Goal: Transaction & Acquisition: Subscribe to service/newsletter

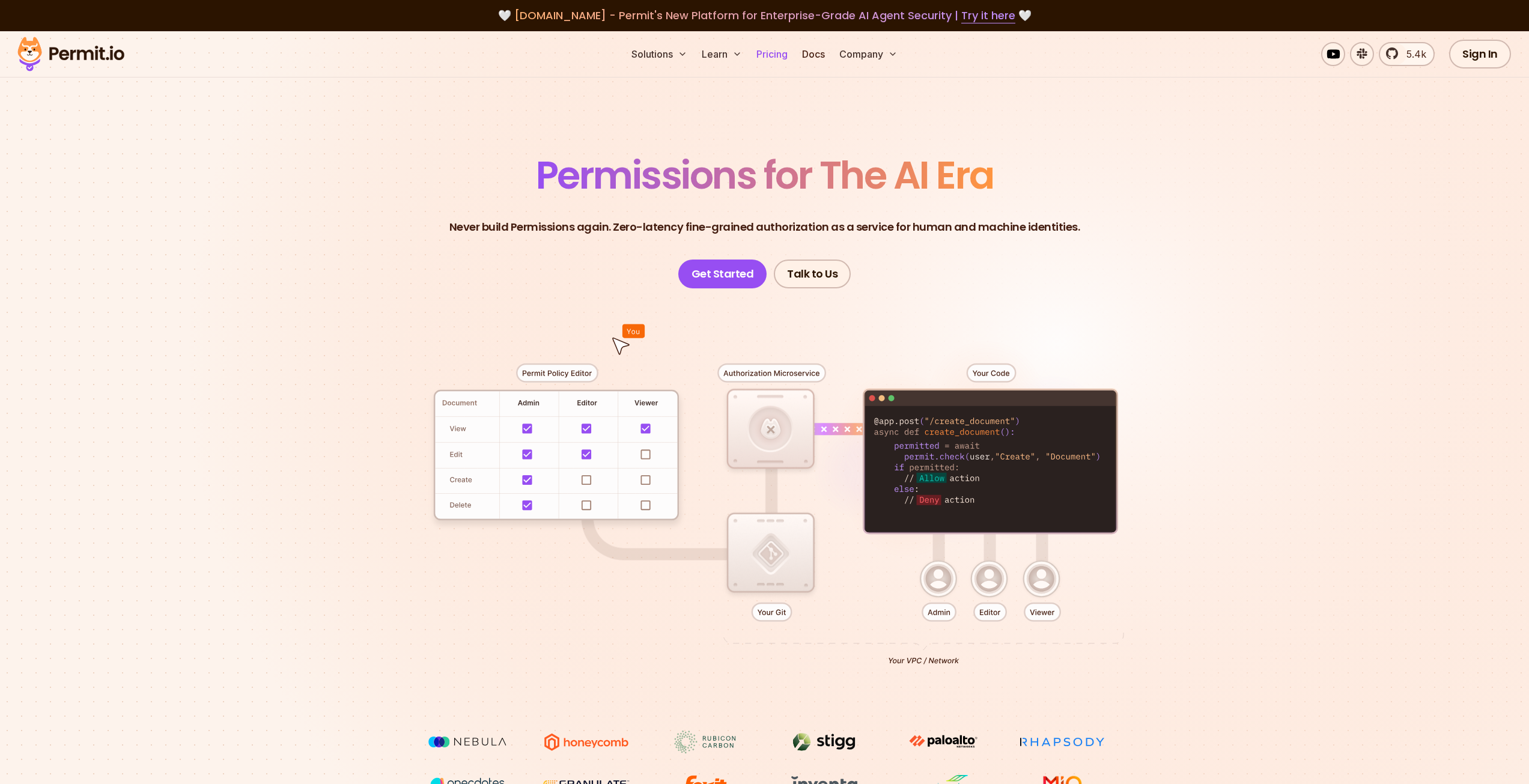
click at [760, 56] on link "Pricing" at bounding box center [772, 54] width 41 height 24
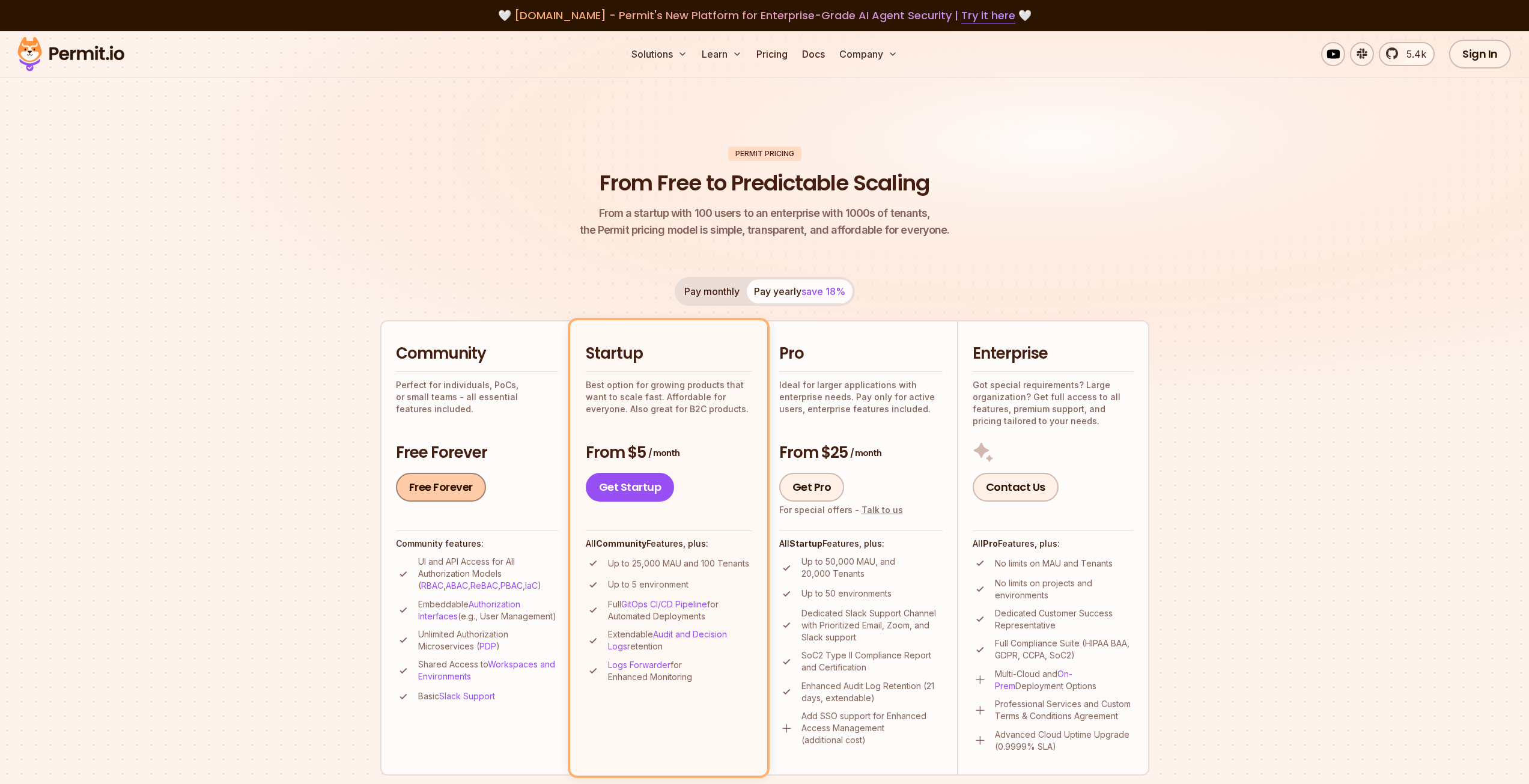
click at [469, 479] on link "Free Forever" at bounding box center [440, 487] width 90 height 29
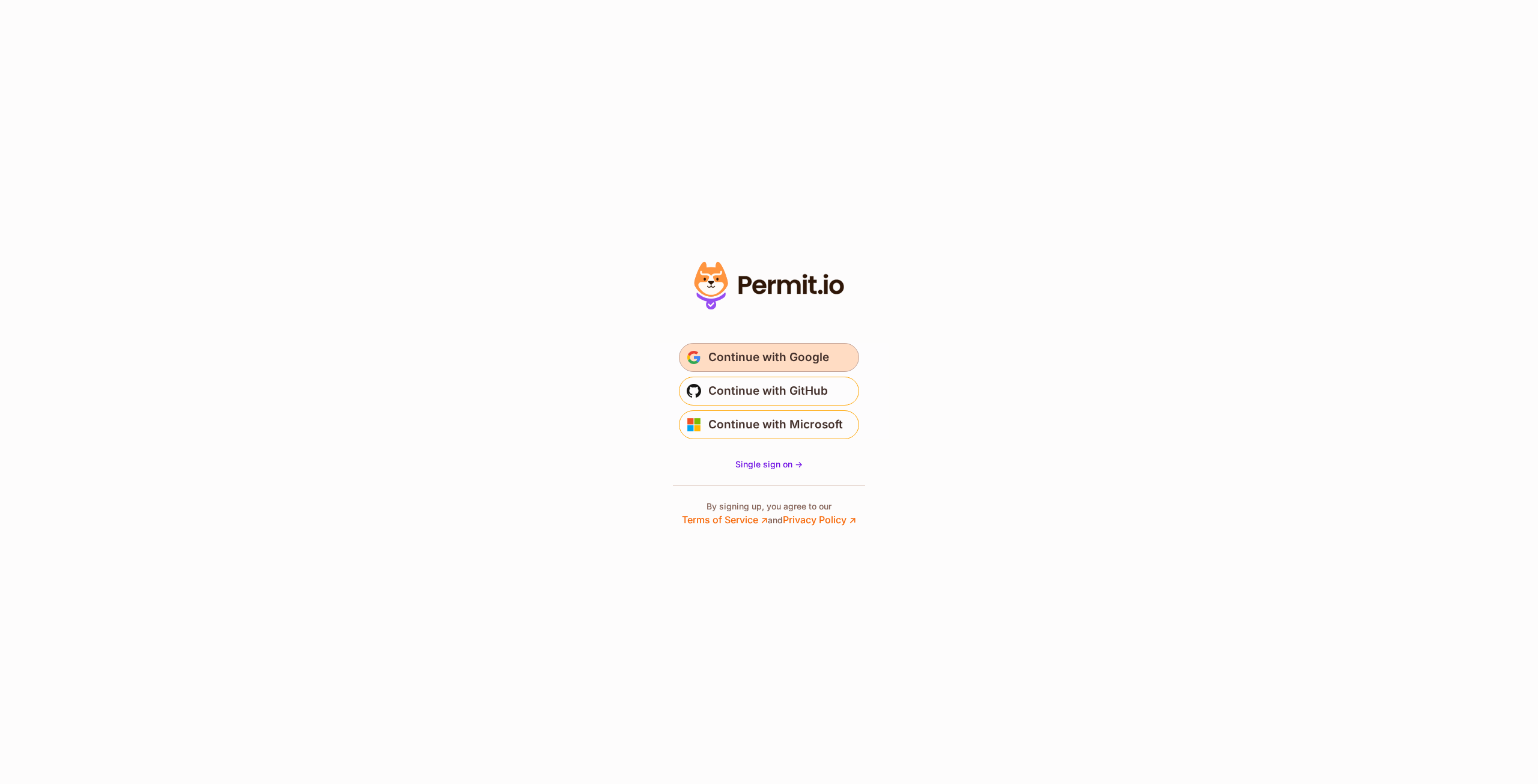
click at [767, 370] on button "Continue with Google" at bounding box center [769, 357] width 180 height 29
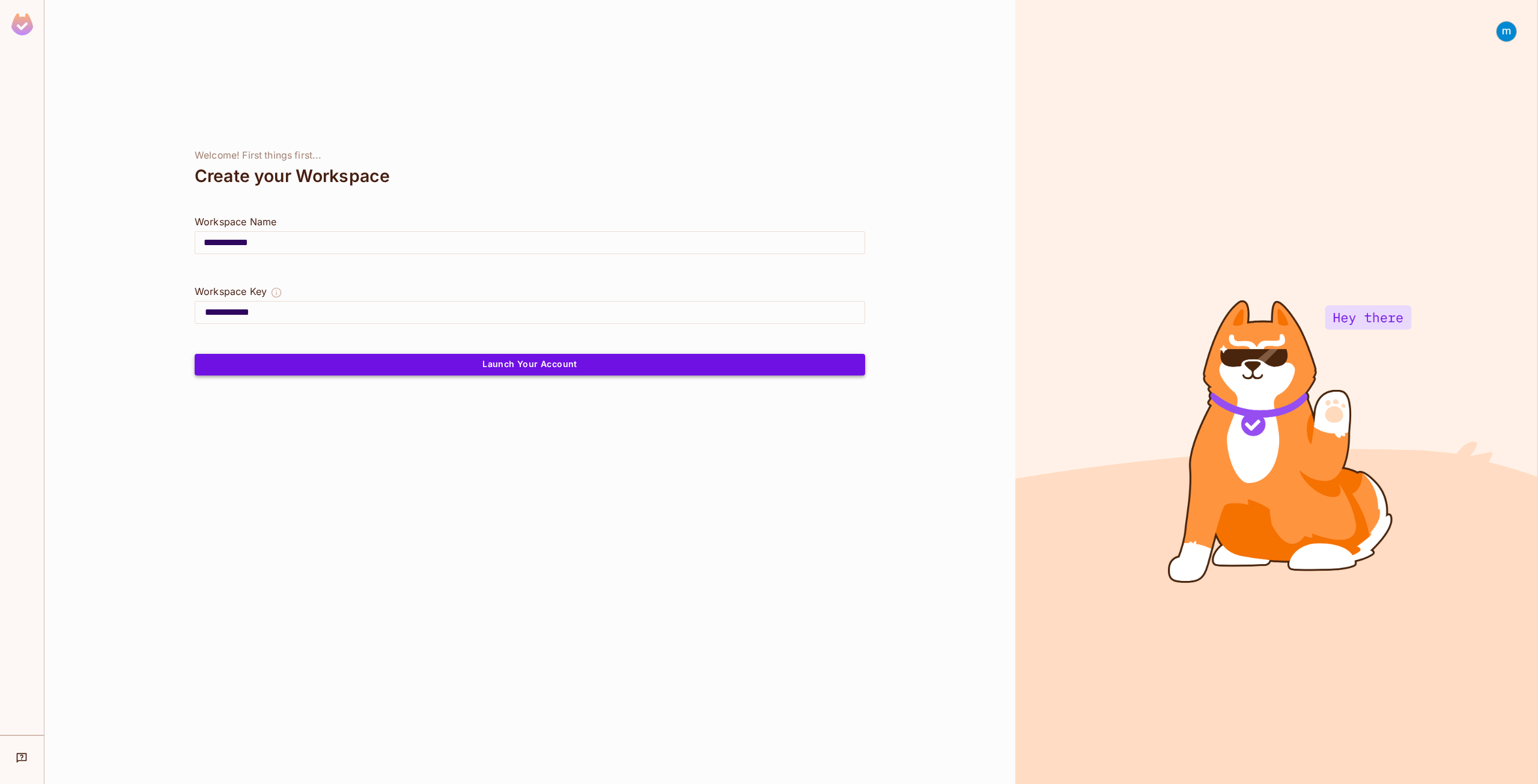
click at [290, 366] on button "Launch Your Account" at bounding box center [530, 364] width 671 height 21
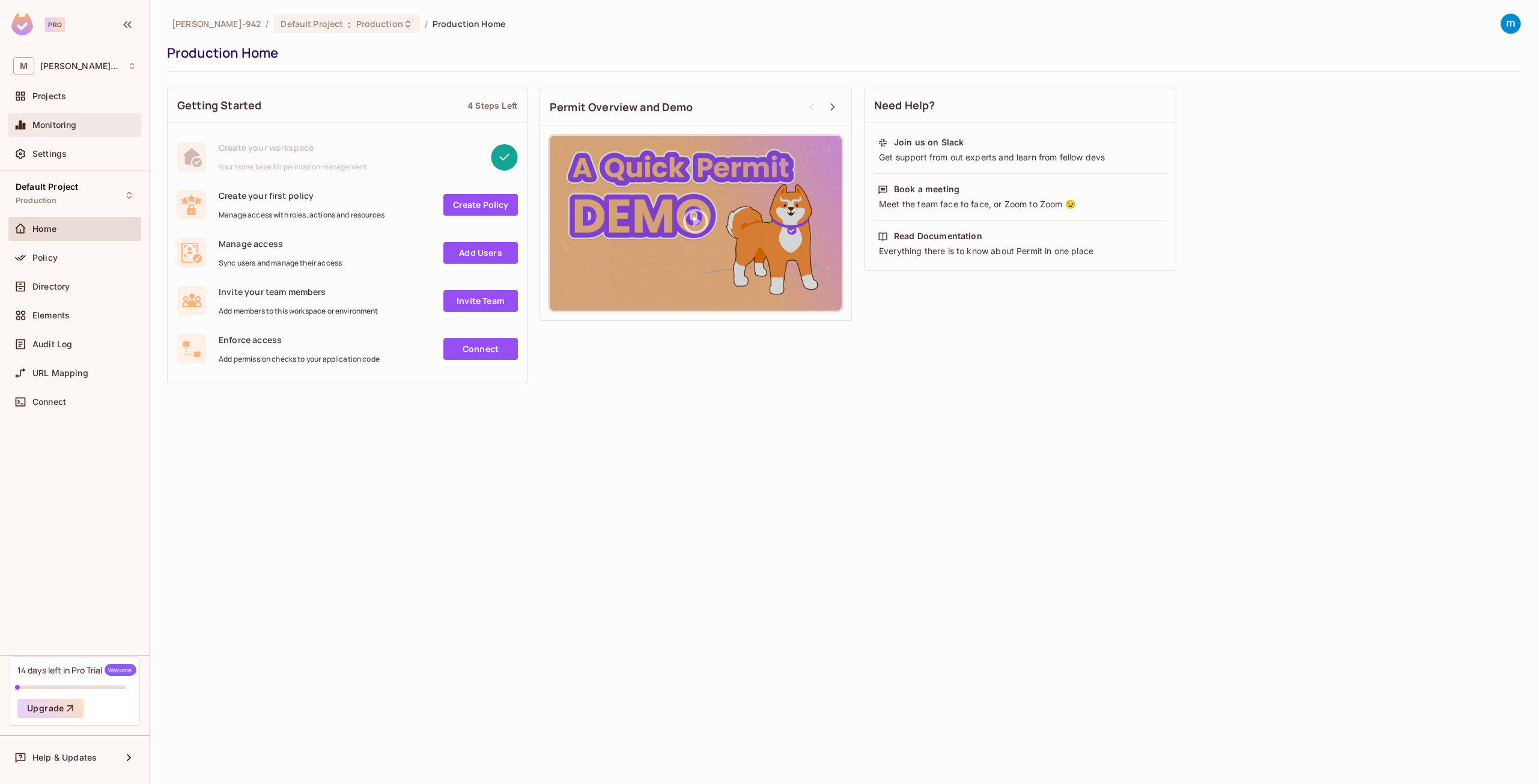
click at [95, 122] on div "Monitoring" at bounding box center [85, 124] width 104 height 9
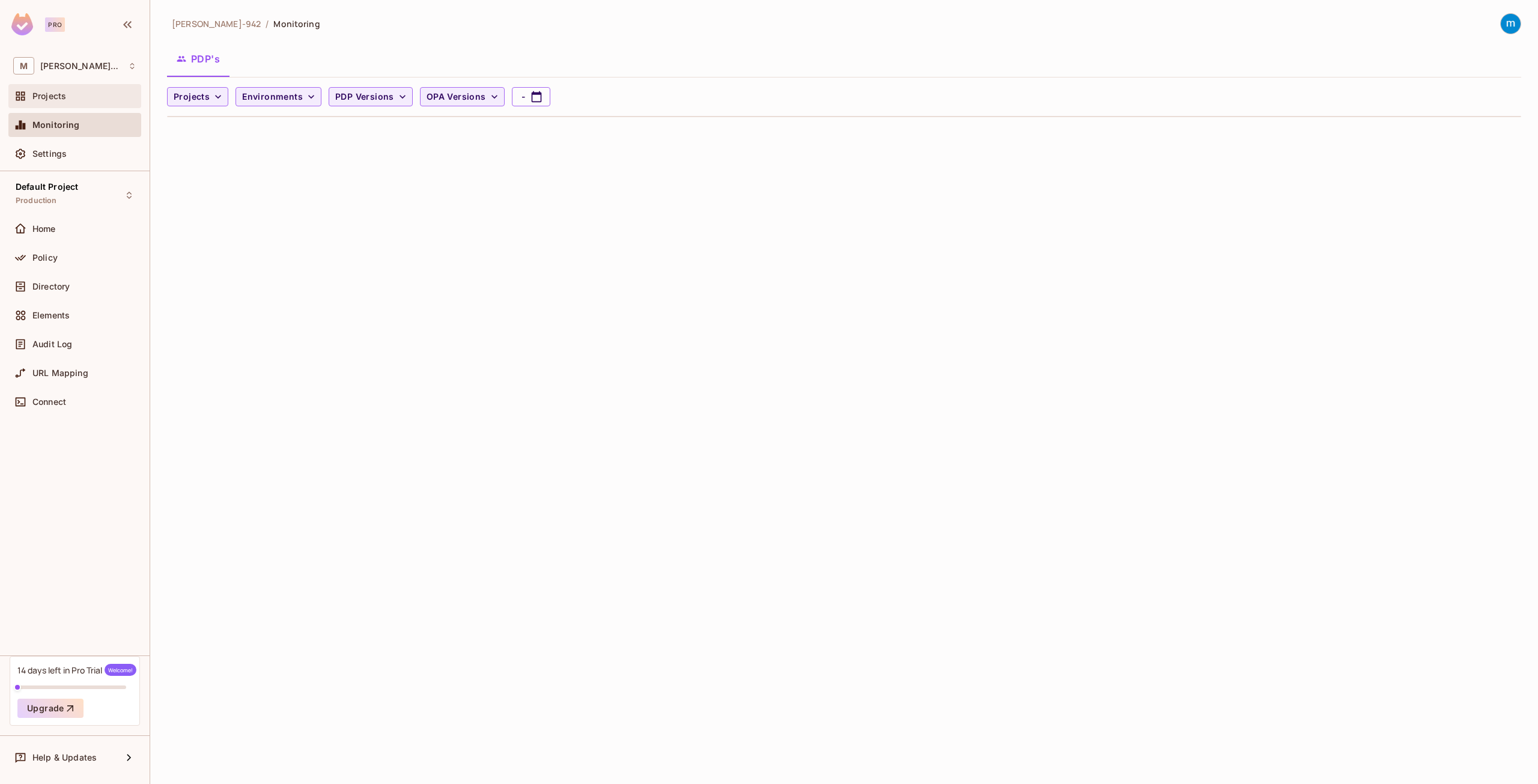
click at [68, 86] on div "Projects" at bounding box center [74, 96] width 133 height 24
